Goal: Task Accomplishment & Management: Manage account settings

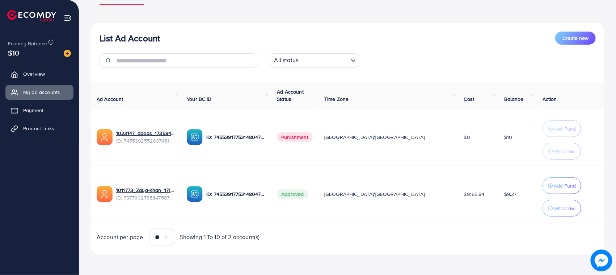
scroll to position [68, 0]
click at [19, 78] on icon at bounding box center [16, 74] width 7 height 7
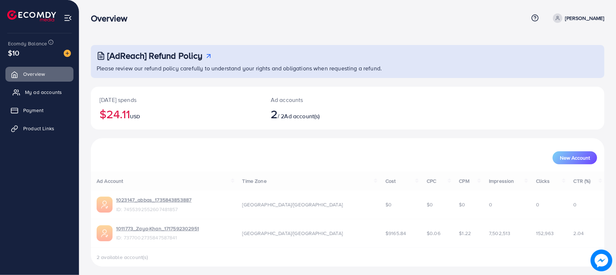
click at [38, 87] on link "My ad accounts" at bounding box center [39, 92] width 68 height 14
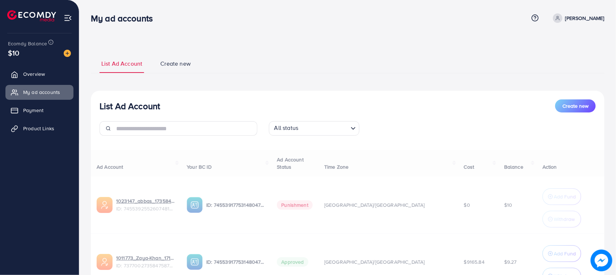
scroll to position [68, 0]
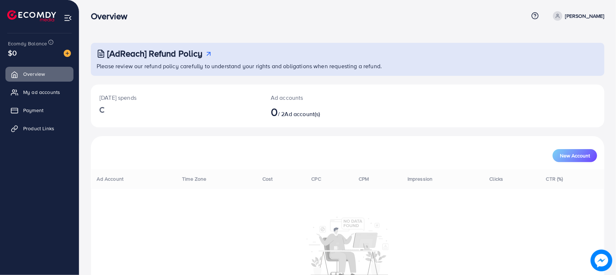
scroll to position [41, 0]
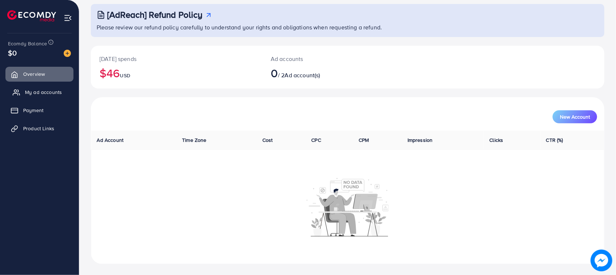
click at [55, 87] on link "My ad accounts" at bounding box center [39, 92] width 68 height 14
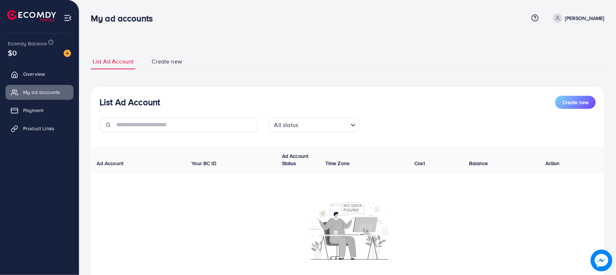
scroll to position [41, 0]
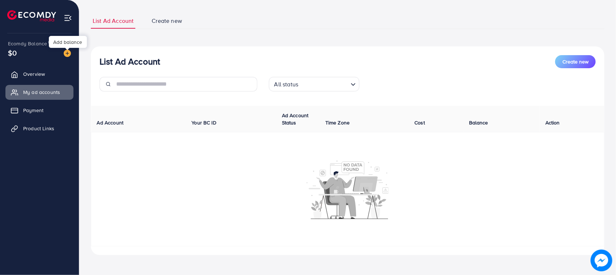
click at [66, 51] on img at bounding box center [67, 53] width 7 height 7
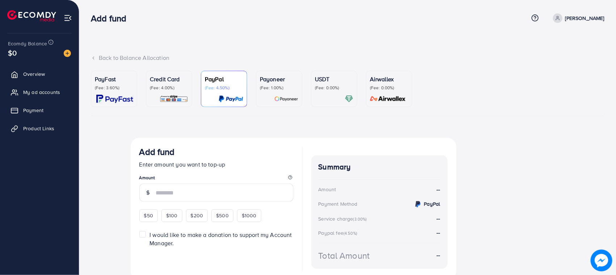
click at [144, 89] on ul "PayFast (Fee: 3.60%) Credit Card (Fee: 4.00%) PayPal (Fee: 4.50%) Payoneer (Fee…" at bounding box center [348, 93] width 514 height 45
click at [156, 89] on p "(Fee: 4.00%)" at bounding box center [169, 88] width 38 height 6
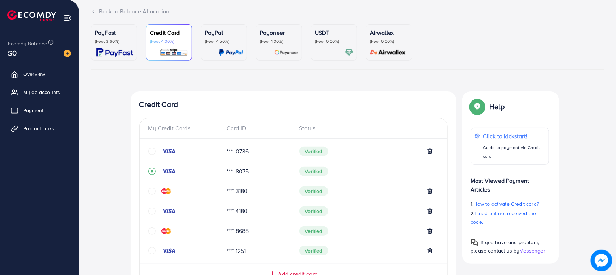
scroll to position [261, 0]
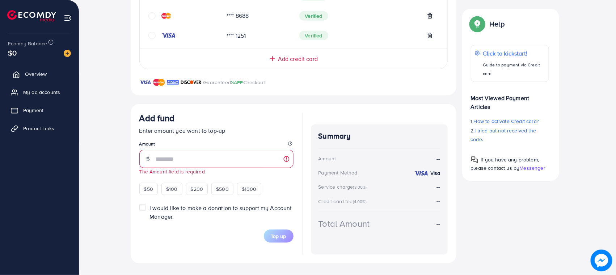
click at [38, 75] on span "Overview" at bounding box center [36, 73] width 22 height 7
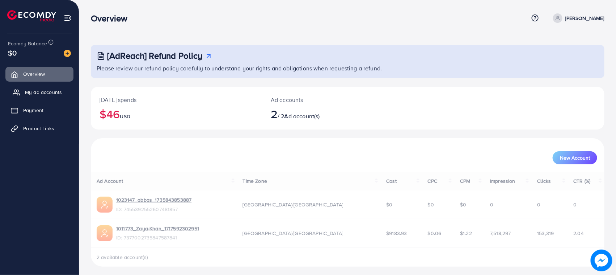
click at [39, 86] on link "My ad accounts" at bounding box center [39, 92] width 68 height 14
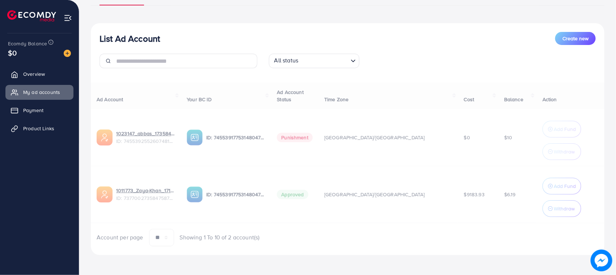
scroll to position [68, 0]
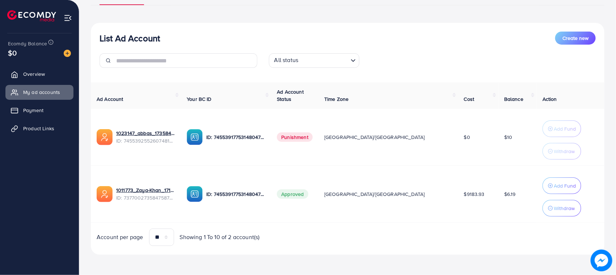
drag, startPoint x: 313, startPoint y: 191, endPoint x: 355, endPoint y: 209, distance: 45.3
click at [353, 205] on tr "1011773_Zaya-Khan_1717592302951 ID: 7377002735847587841 ID: 7455391775314804752…" at bounding box center [348, 193] width 514 height 57
click at [348, 230] on div "Account per page ** ** ** *** Showing 1 To 10 of 2 account(s)" at bounding box center [347, 236] width 525 height 17
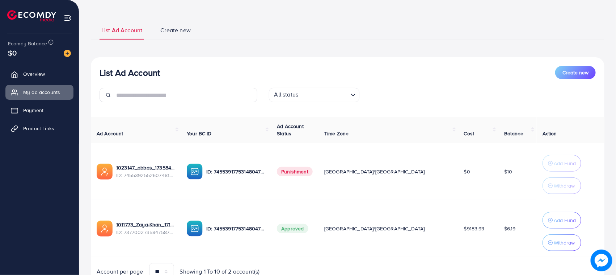
scroll to position [0, 0]
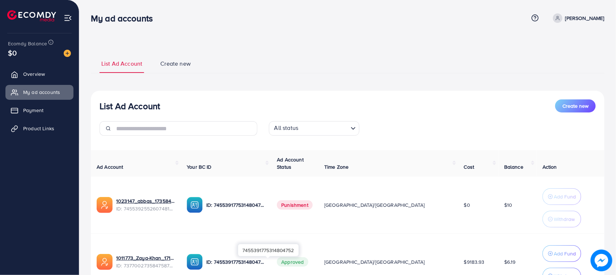
click at [251, 258] on p "ID: 7455391775314804752" at bounding box center [235, 261] width 59 height 9
click at [251, 261] on p "ID: 7455391775314804752" at bounding box center [235, 261] width 59 height 9
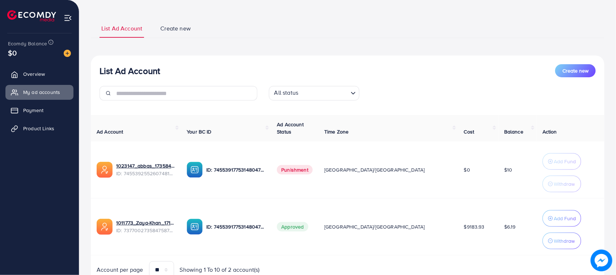
scroll to position [68, 0]
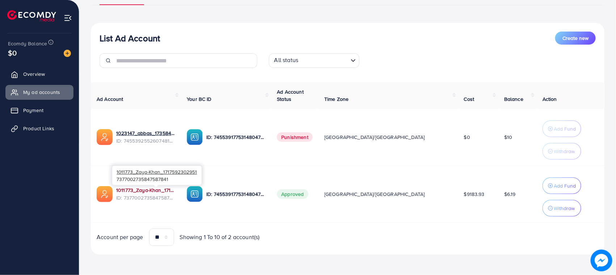
click at [163, 188] on link "1011773_Zaya-Khan_1717592302951" at bounding box center [145, 189] width 59 height 7
